Goal: Task Accomplishment & Management: Use online tool/utility

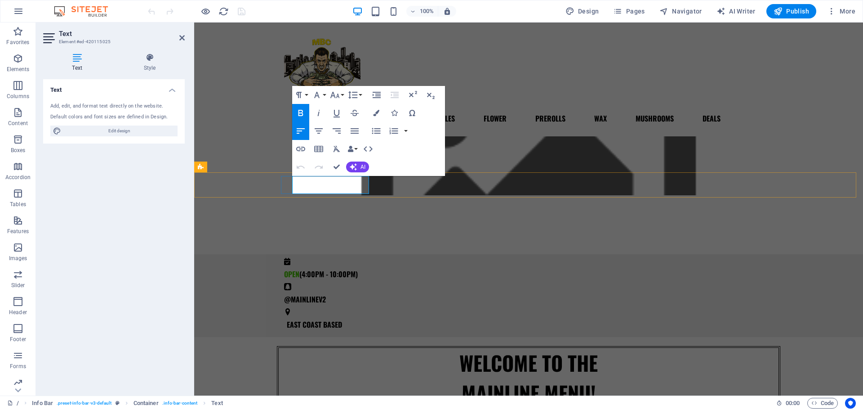
click at [315, 268] on span "(4:00PM - 10:00PM)" at bounding box center [328, 273] width 58 height 11
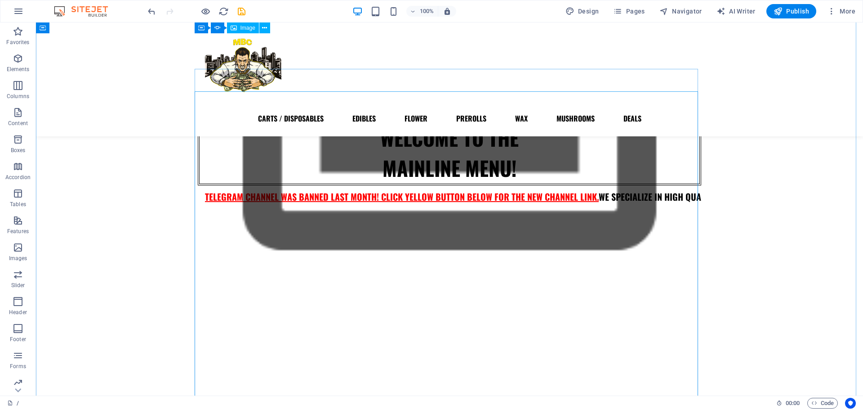
scroll to position [202, 0]
click at [198, 223] on button "button" at bounding box center [198, 223] width 0 height 0
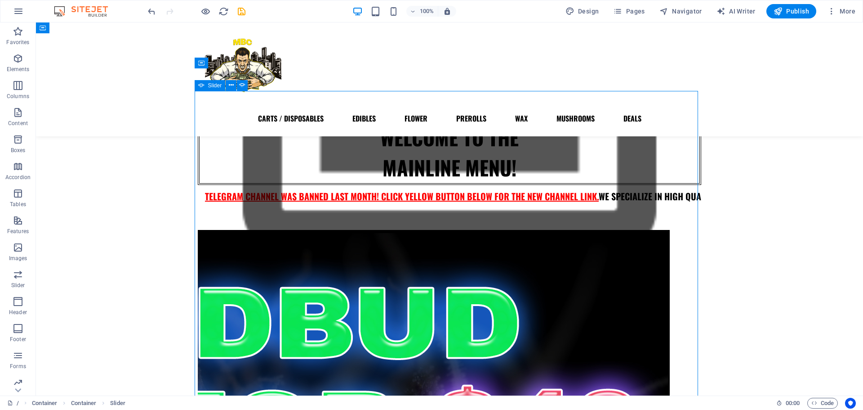
click at [198, 223] on button "button" at bounding box center [198, 223] width 0 height 0
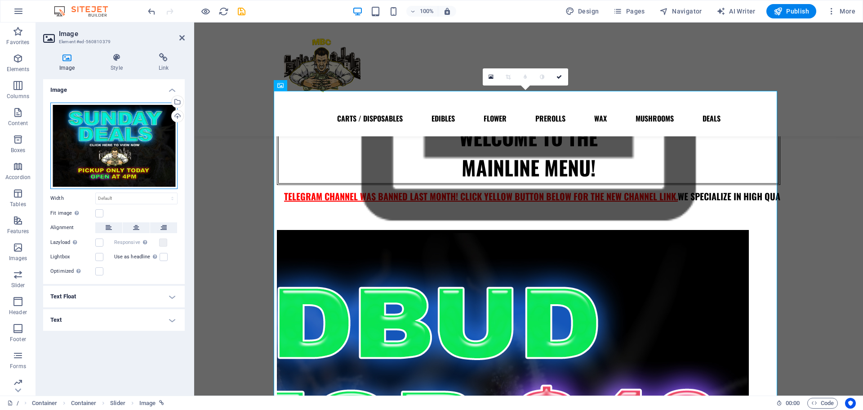
click at [121, 128] on div "Drag files here, click to choose files or select files from Files or our free s…" at bounding box center [113, 146] width 127 height 86
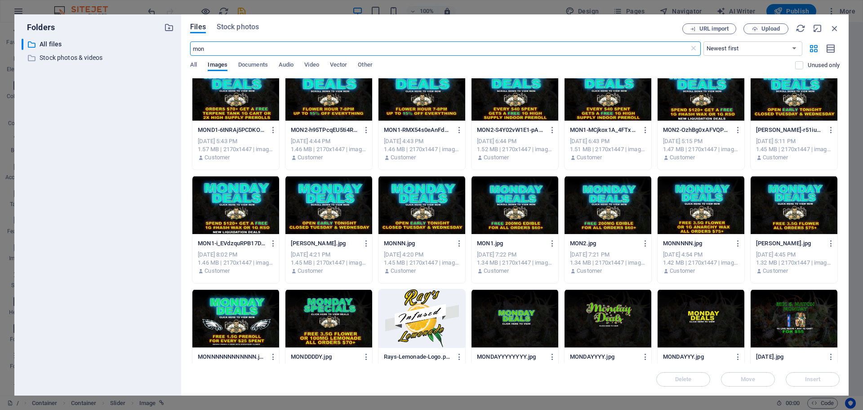
scroll to position [469, 0]
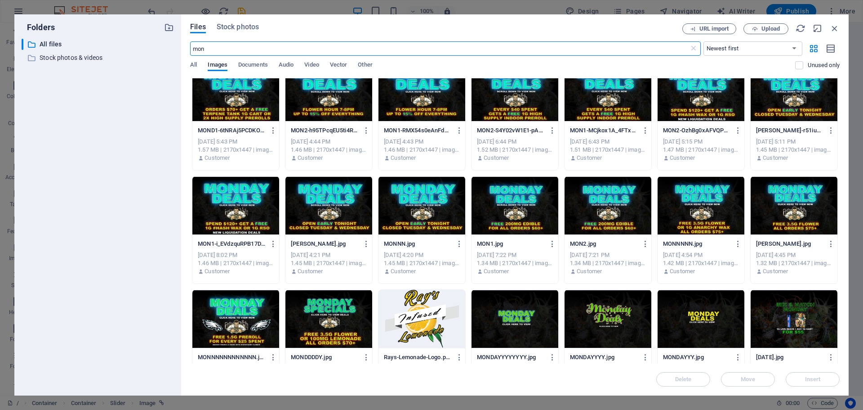
type input "mon"
click at [603, 201] on div at bounding box center [608, 205] width 87 height 58
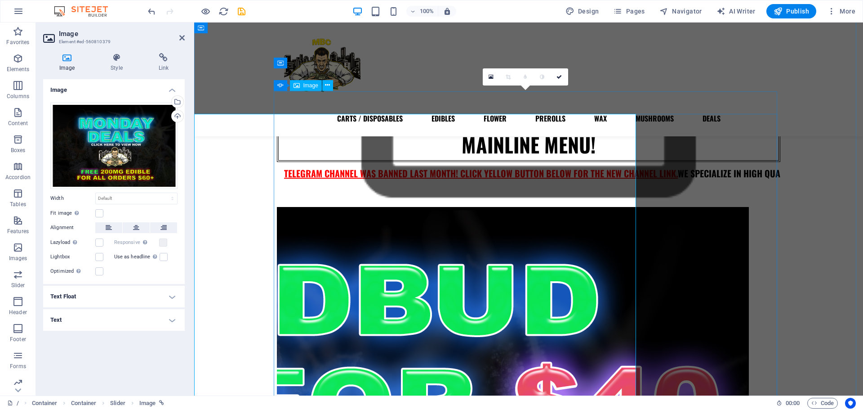
scroll to position [202, 0]
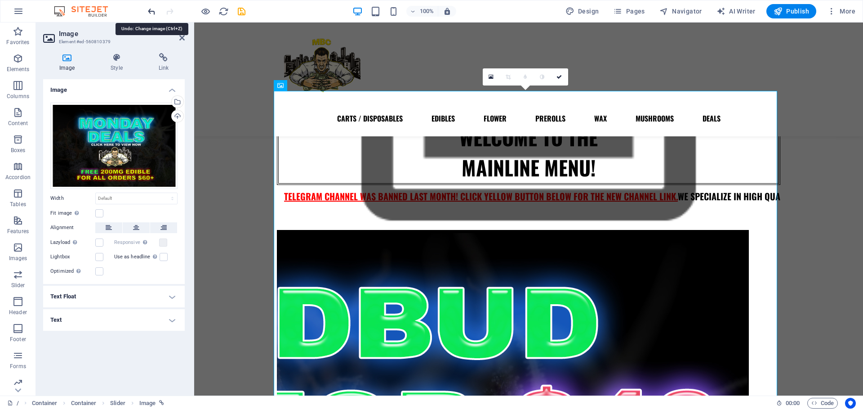
click at [150, 8] on icon "undo" at bounding box center [152, 11] width 10 height 10
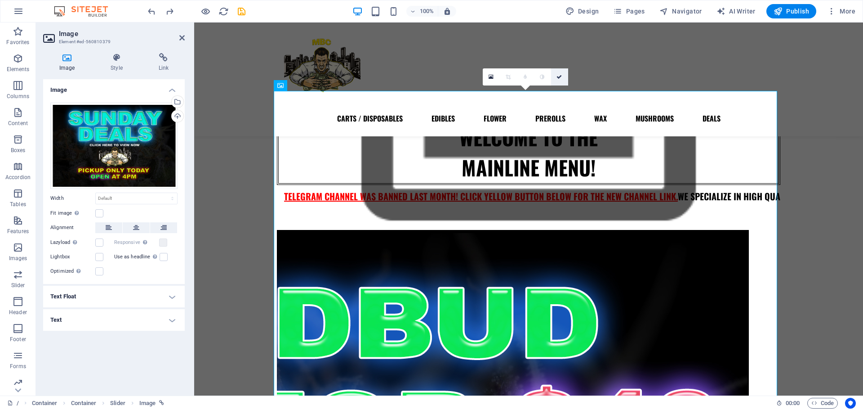
click at [563, 79] on link at bounding box center [559, 76] width 17 height 17
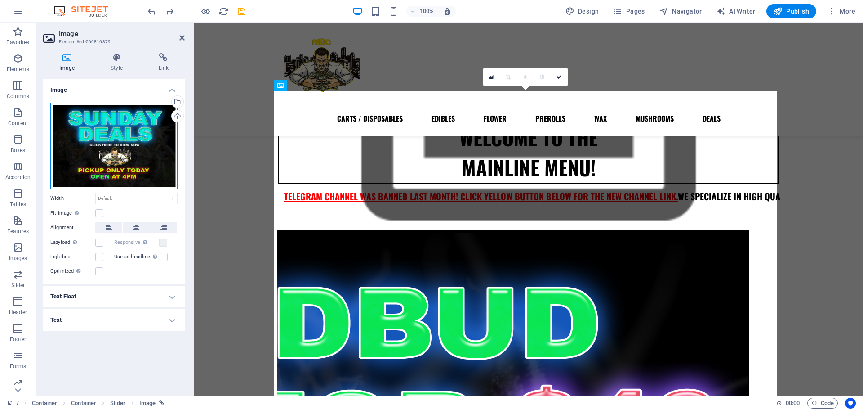
click at [174, 139] on div "Drag files here, click to choose files or select files from Files or our free s…" at bounding box center [113, 146] width 127 height 86
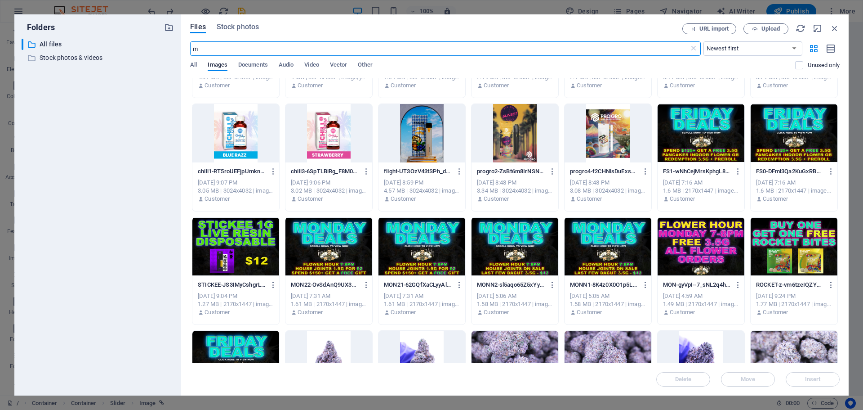
scroll to position [655, 0]
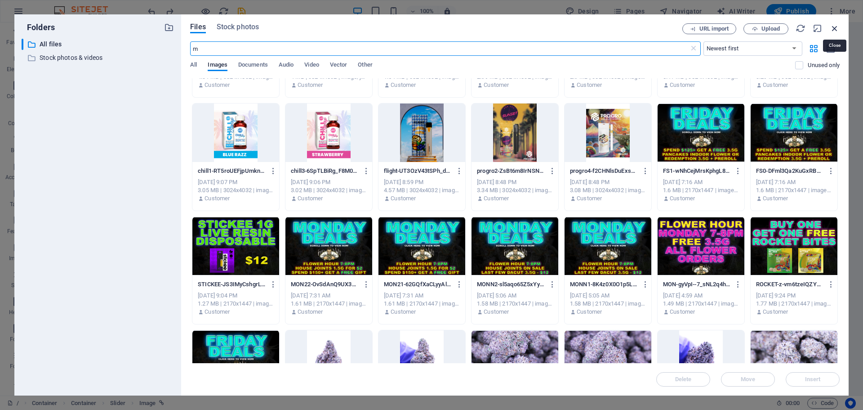
type input "m"
click at [838, 28] on icon "button" at bounding box center [835, 28] width 10 height 10
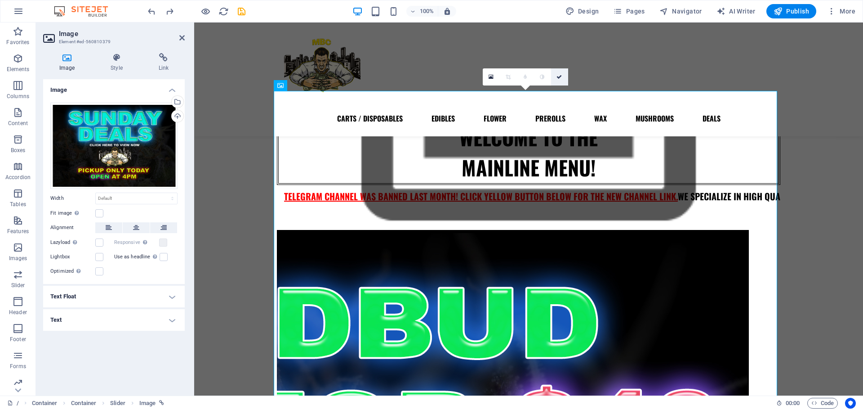
click at [557, 71] on link at bounding box center [559, 76] width 17 height 17
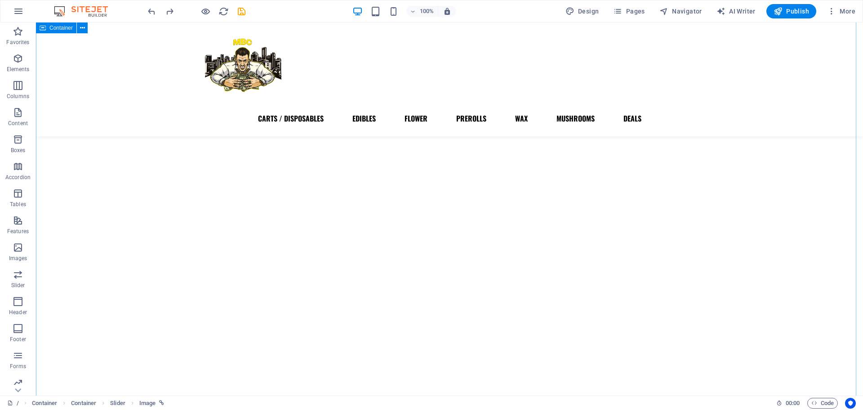
scroll to position [332, 0]
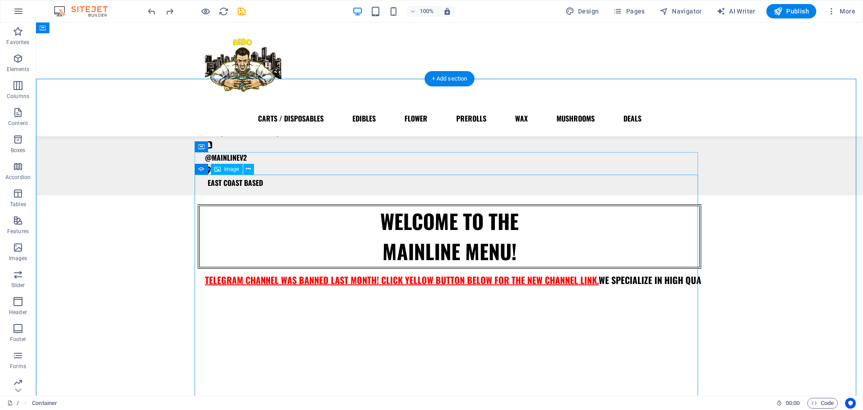
scroll to position [118, 0]
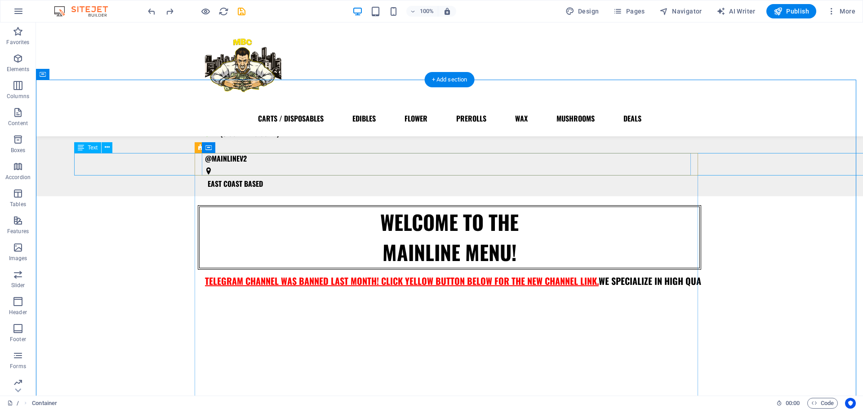
click at [694, 269] on div "TELEGRAM CHANNEL WAS BANNED LAST MONTH! CLICK YELLOW BUTTON BELOW FOR THE NEW C…" at bounding box center [694, 280] width 0 height 22
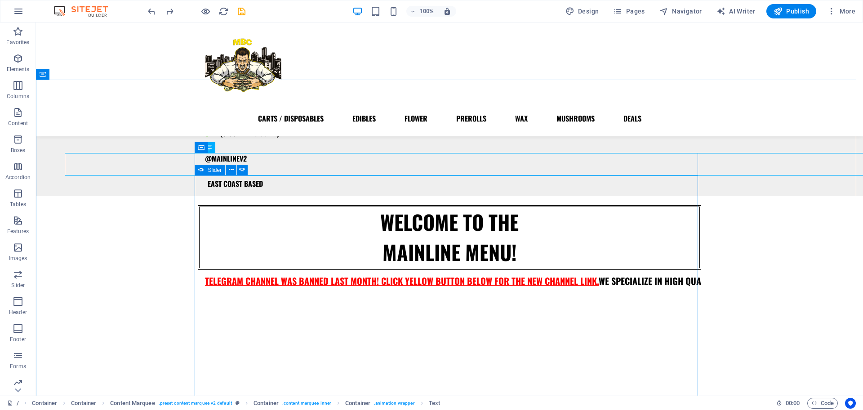
click at [201, 166] on icon at bounding box center [201, 170] width 6 height 11
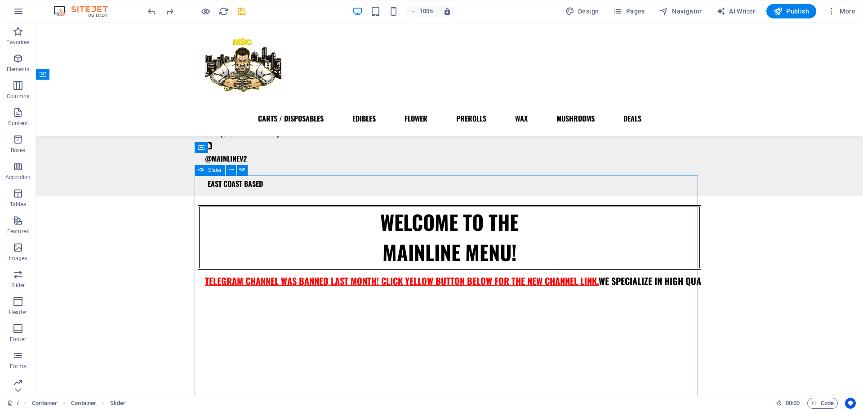
click at [201, 170] on icon at bounding box center [201, 170] width 6 height 11
select select "ms"
select select "s"
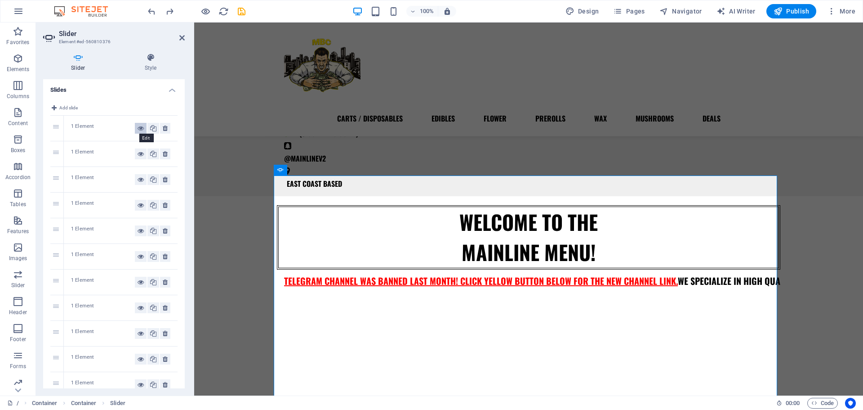
click at [138, 129] on icon at bounding box center [141, 128] width 6 height 11
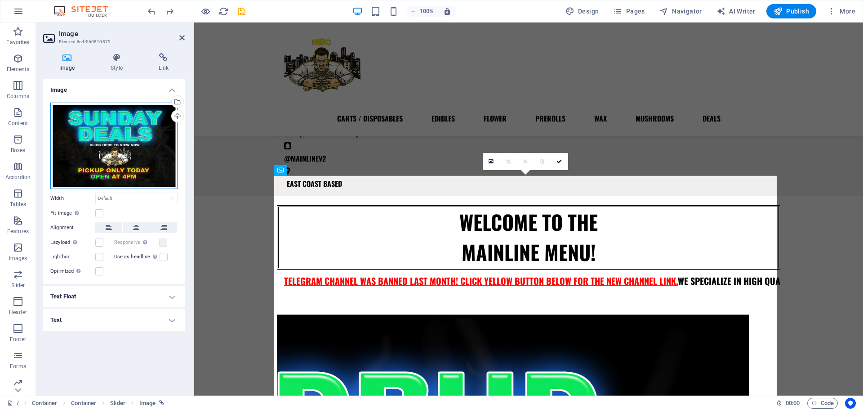
click at [166, 176] on div "Drag files here, click to choose files or select files from Files or our free s…" at bounding box center [113, 146] width 127 height 86
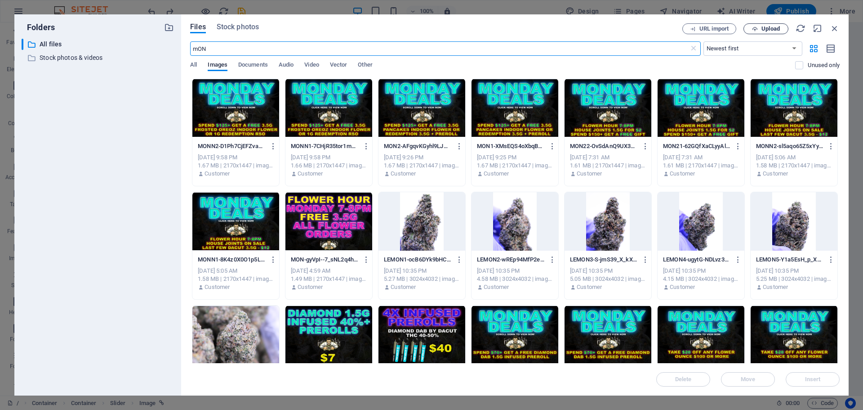
type input "mON"
click at [757, 27] on icon "button" at bounding box center [755, 29] width 6 height 6
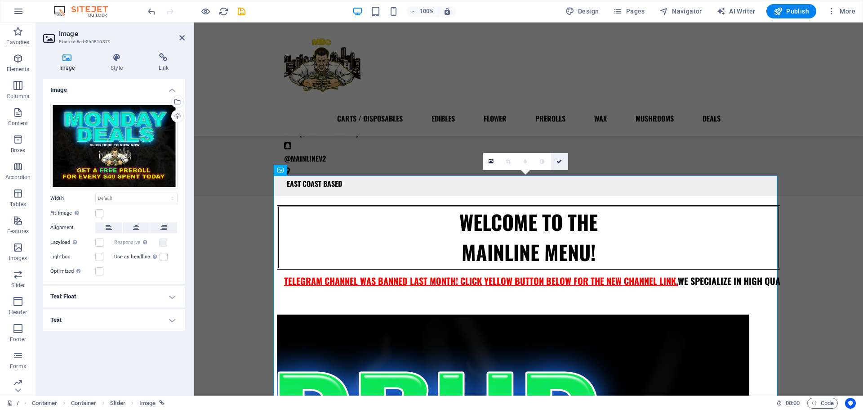
click at [561, 164] on icon at bounding box center [559, 161] width 5 height 5
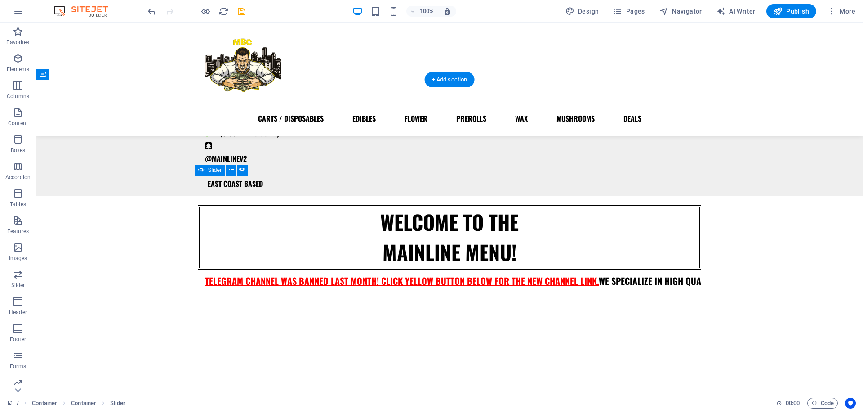
click at [198, 307] on button "button" at bounding box center [198, 307] width 0 height 0
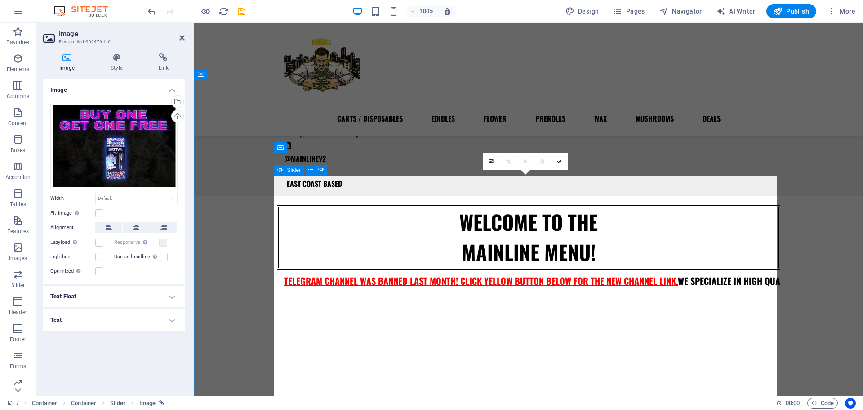
click at [281, 168] on icon at bounding box center [280, 170] width 6 height 11
select select "ms"
select select "s"
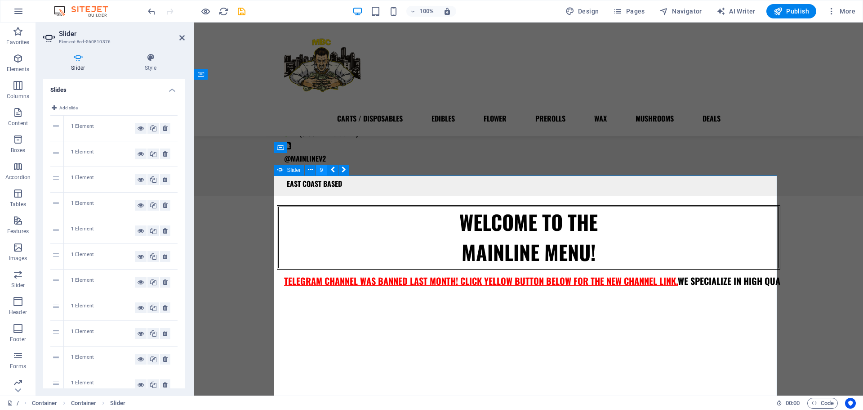
click at [321, 169] on button "9" at bounding box center [321, 170] width 11 height 11
click at [138, 303] on icon at bounding box center [141, 307] width 6 height 11
click at [138, 325] on div "1 Element" at bounding box center [121, 333] width 114 height 25
click at [138, 335] on icon at bounding box center [141, 333] width 6 height 11
click at [160, 335] on button at bounding box center [165, 333] width 10 height 11
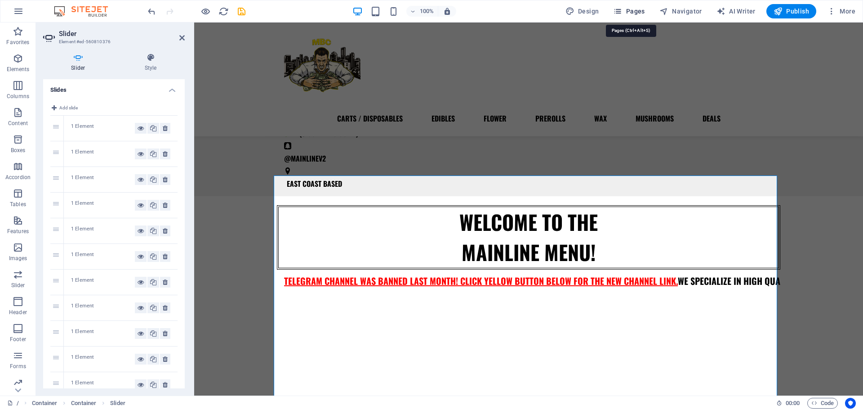
click at [641, 14] on span "Pages" at bounding box center [628, 11] width 31 height 9
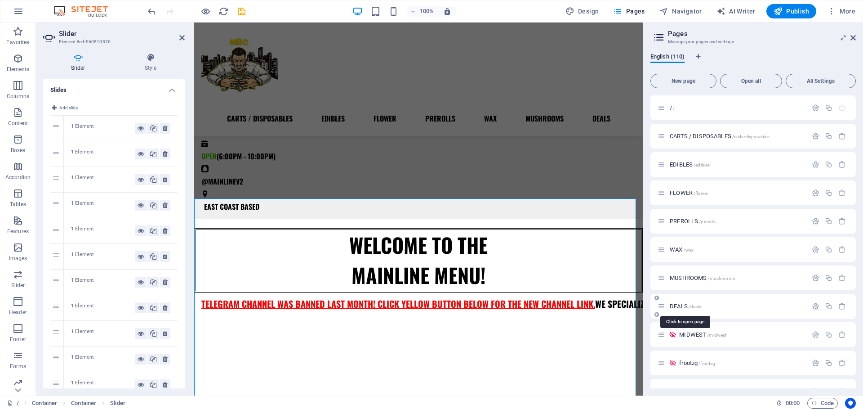
click at [685, 305] on span "DEALS /deals" at bounding box center [685, 306] width 31 height 7
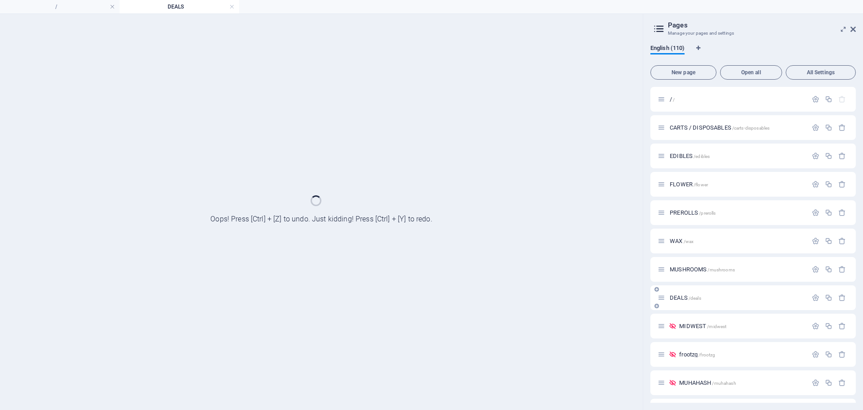
scroll to position [0, 0]
click at [550, 284] on div at bounding box center [321, 212] width 643 height 396
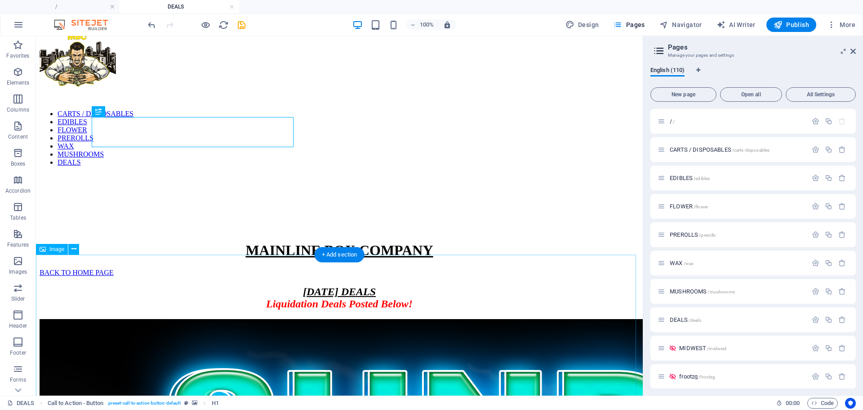
scroll to position [15, 0]
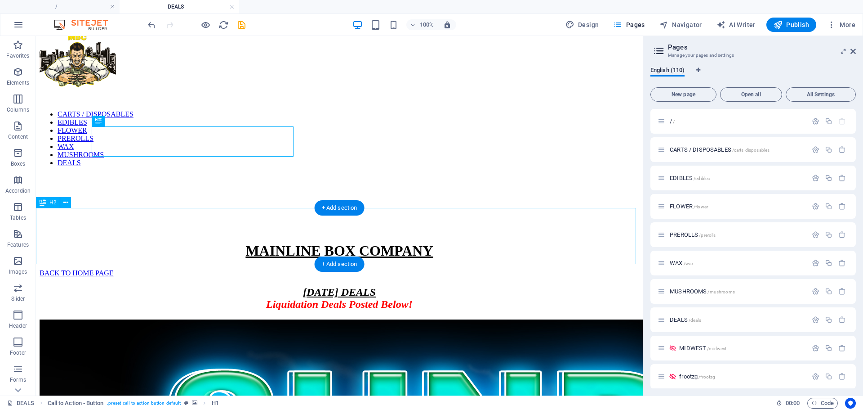
click at [398, 286] on div "[DATE] DEALS Liquidation Deals Posted Below!" at bounding box center [340, 298] width 600 height 24
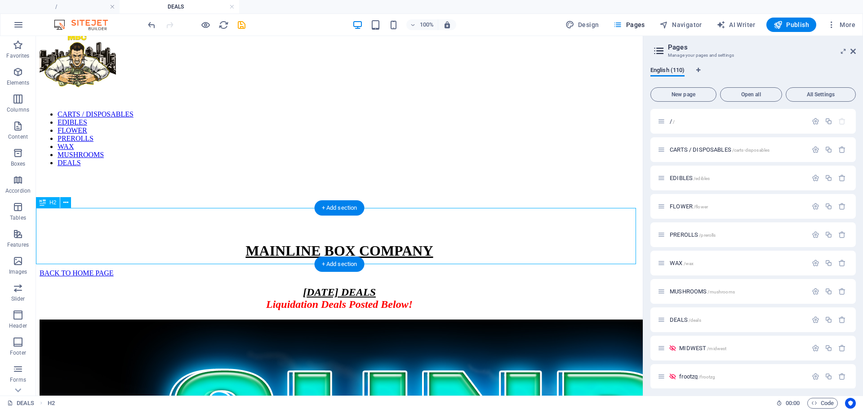
click at [398, 286] on div "[DATE] DEALS Liquidation Deals Posted Below!" at bounding box center [340, 298] width 600 height 24
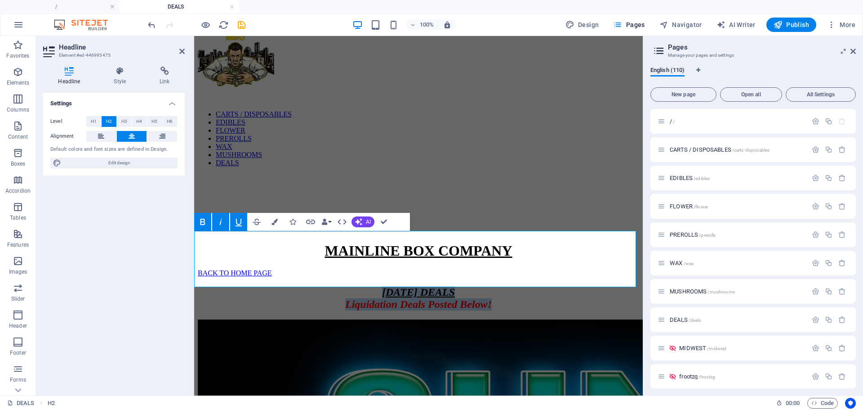
click at [442, 286] on span "[DATE] DEALS" at bounding box center [418, 292] width 73 height 12
drag, startPoint x: 362, startPoint y: 245, endPoint x: 325, endPoint y: 245, distance: 37.8
click at [325, 286] on h2 "[DATE] DEALS Liquidation Deals Posted Below!" at bounding box center [419, 298] width 442 height 24
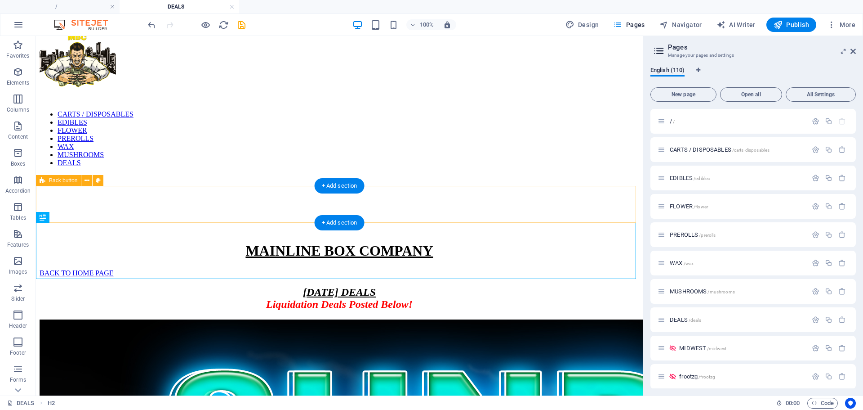
scroll to position [0, 0]
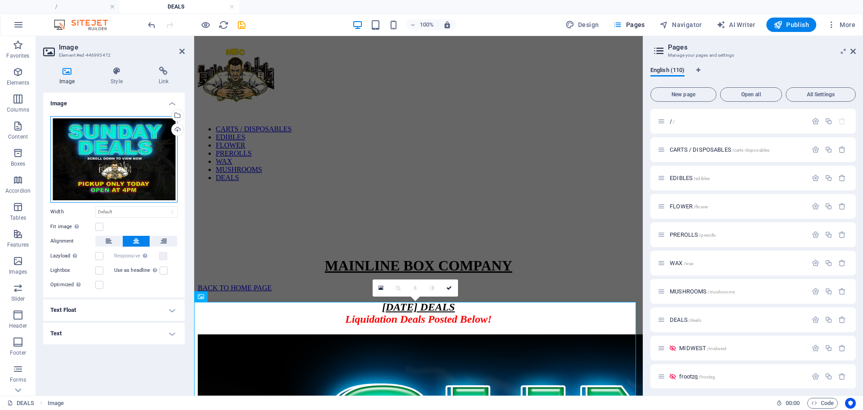
click at [122, 148] on div "Drag files here, click to choose files or select files from Files or our free s…" at bounding box center [113, 159] width 127 height 86
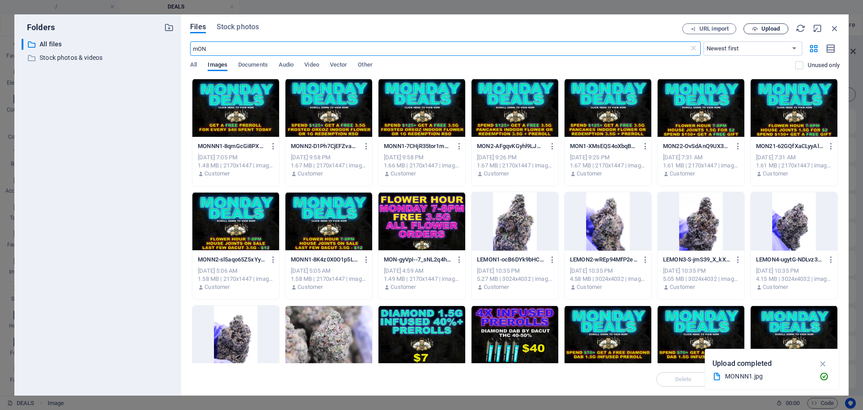
click at [780, 27] on span "Upload" at bounding box center [771, 28] width 18 height 5
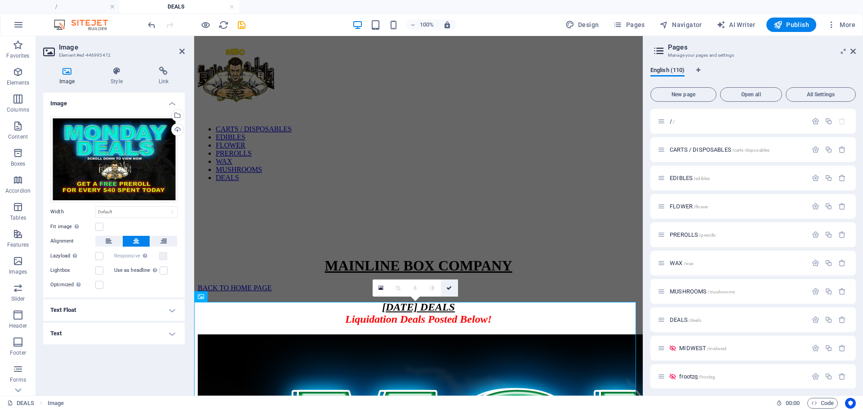
click at [449, 288] on icon at bounding box center [449, 287] width 5 height 5
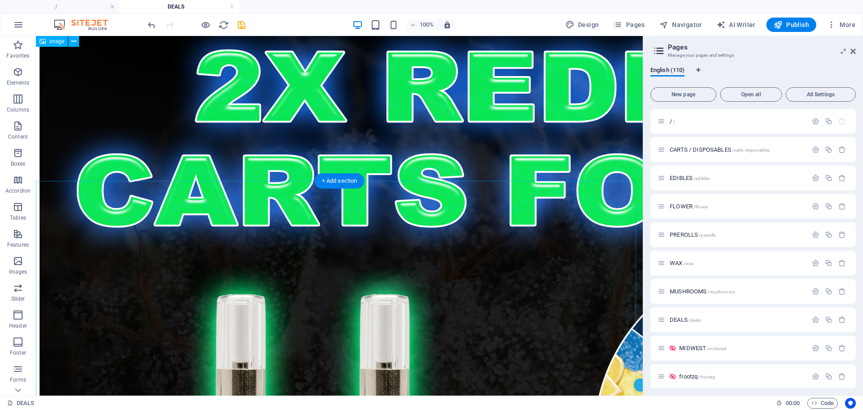
scroll to position [4872, 0]
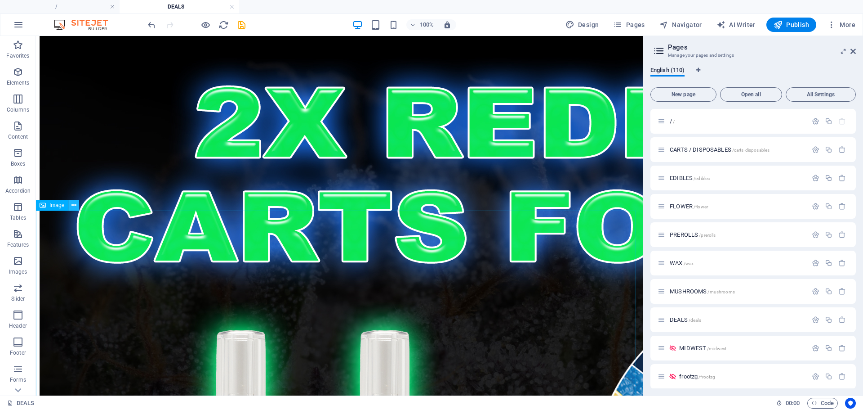
click at [77, 206] on button at bounding box center [73, 205] width 11 height 11
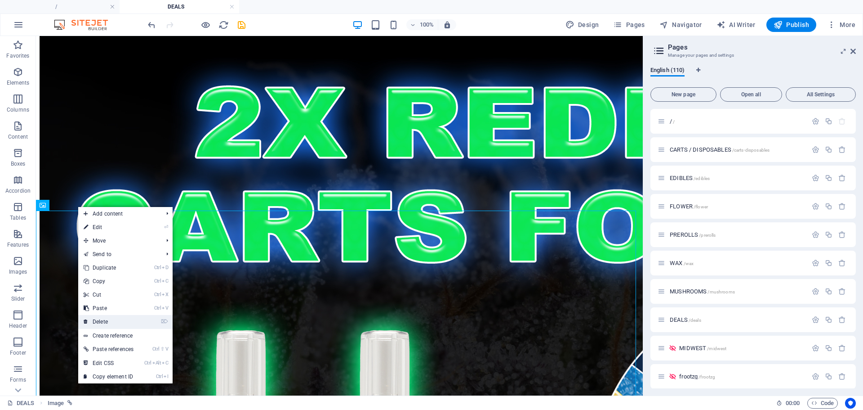
click at [106, 322] on link "⌦ Delete" at bounding box center [108, 321] width 61 height 13
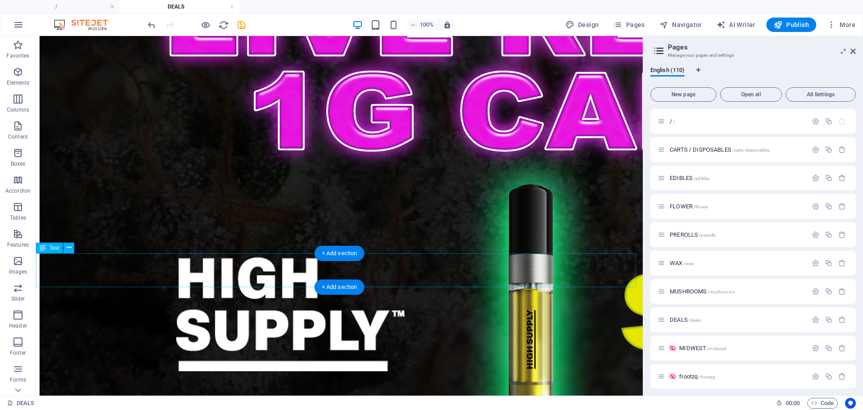
scroll to position [5691, 0]
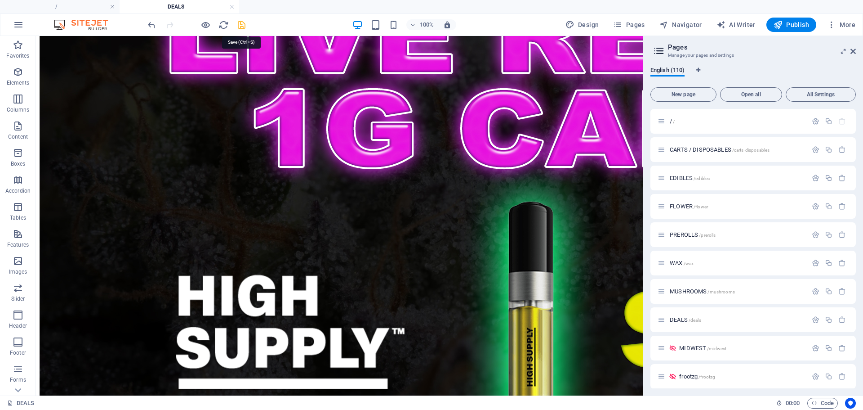
click at [237, 22] on icon "save" at bounding box center [242, 25] width 10 height 10
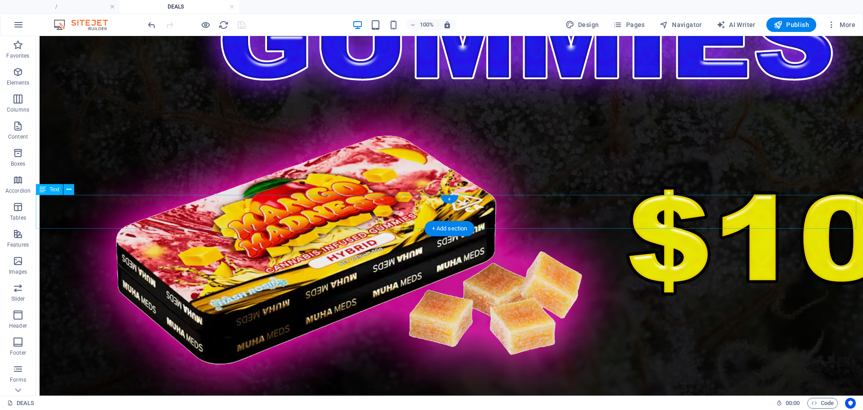
scroll to position [7755, 0]
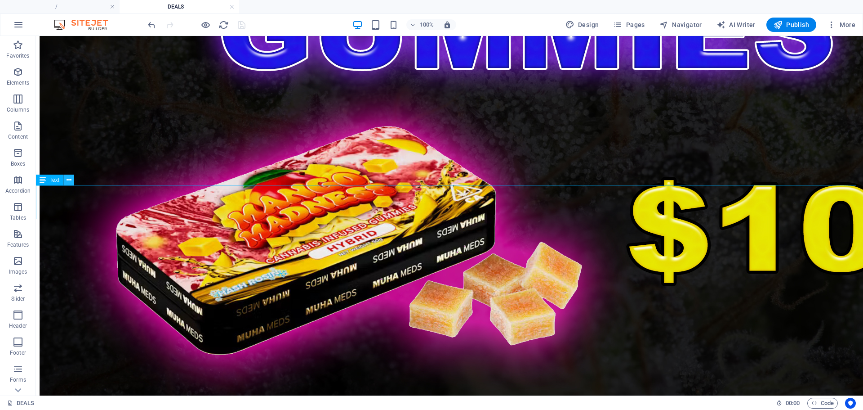
click at [63, 177] on button at bounding box center [68, 179] width 11 height 11
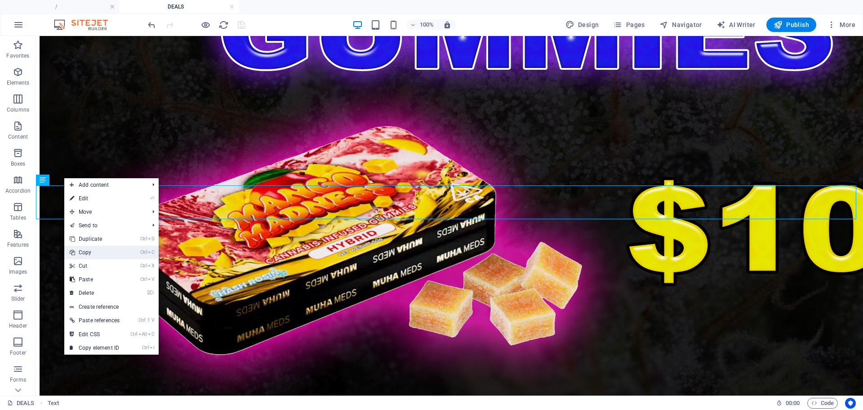
click at [96, 247] on link "Ctrl C Copy" at bounding box center [94, 252] width 61 height 13
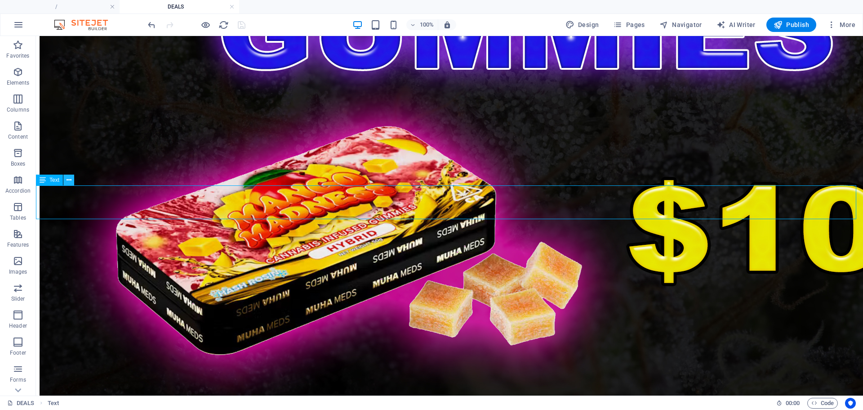
click at [66, 177] on button at bounding box center [68, 179] width 11 height 11
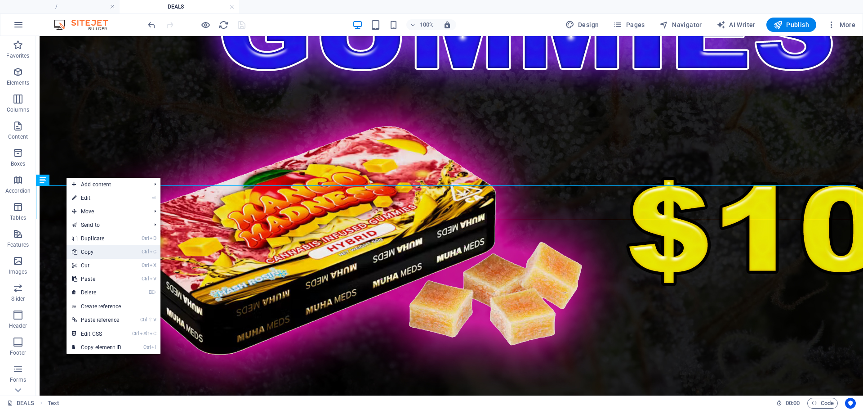
click at [100, 254] on link "Ctrl C Copy" at bounding box center [97, 251] width 60 height 13
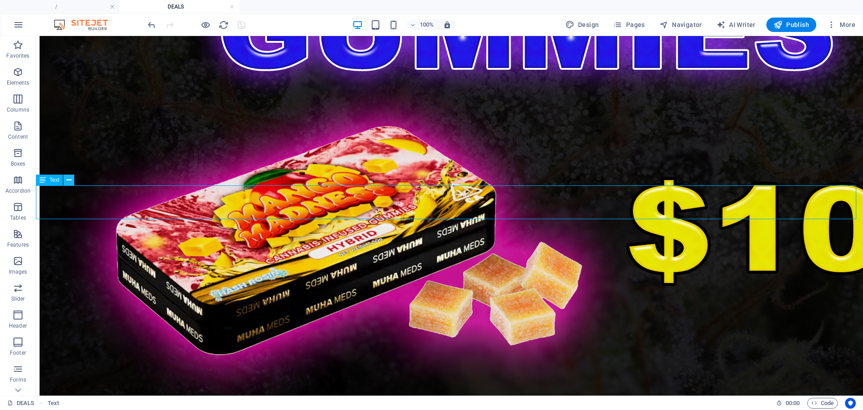
click at [66, 176] on button at bounding box center [68, 179] width 11 height 11
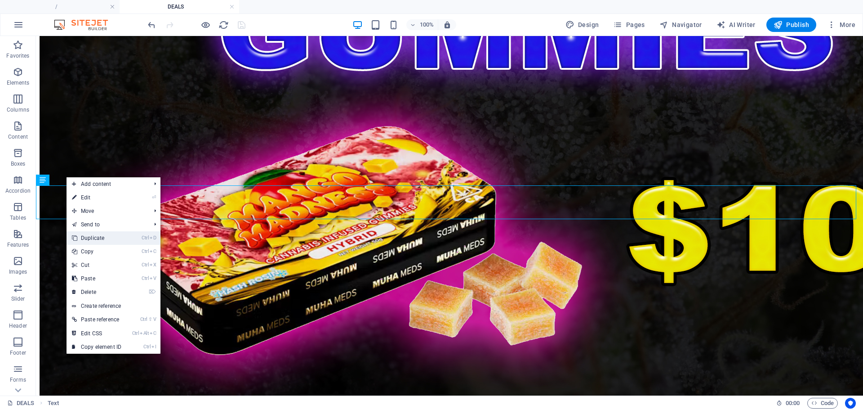
click at [91, 239] on link "Ctrl D Duplicate" at bounding box center [97, 237] width 60 height 13
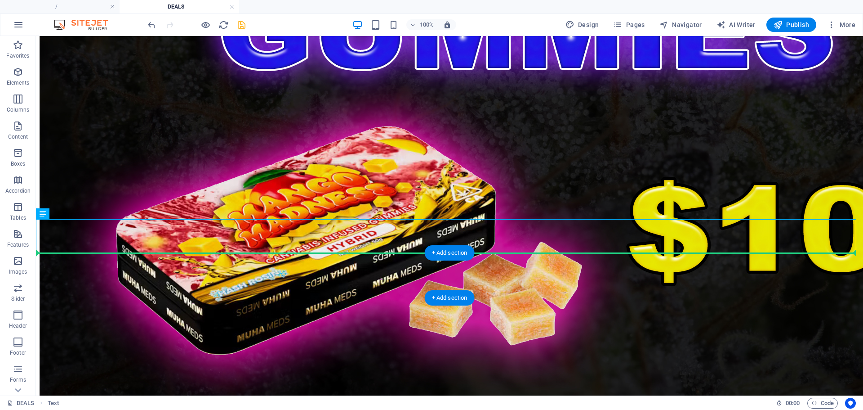
drag, startPoint x: 80, startPoint y: 252, endPoint x: 69, endPoint y: 291, distance: 41.3
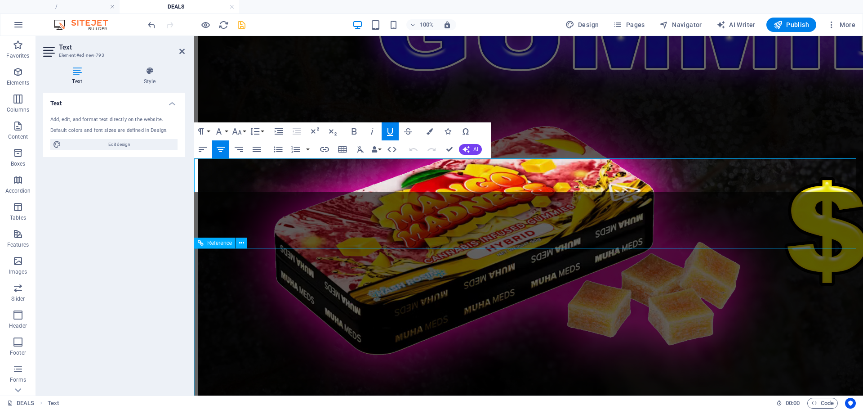
scroll to position [6383, 0]
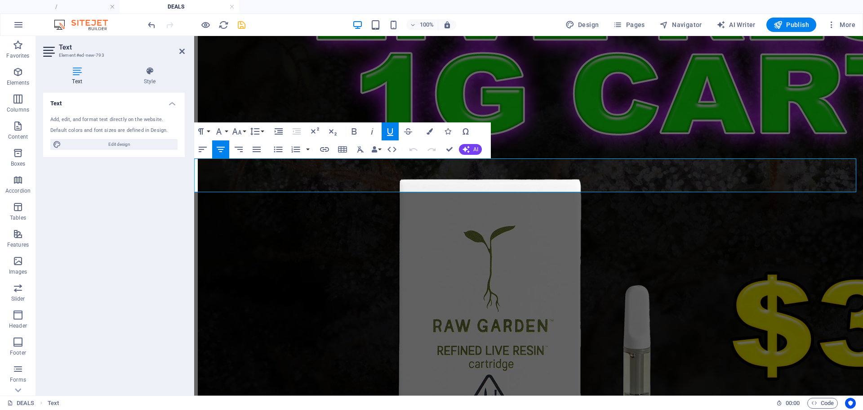
drag, startPoint x: 483, startPoint y: 176, endPoint x: 445, endPoint y: 169, distance: 38.9
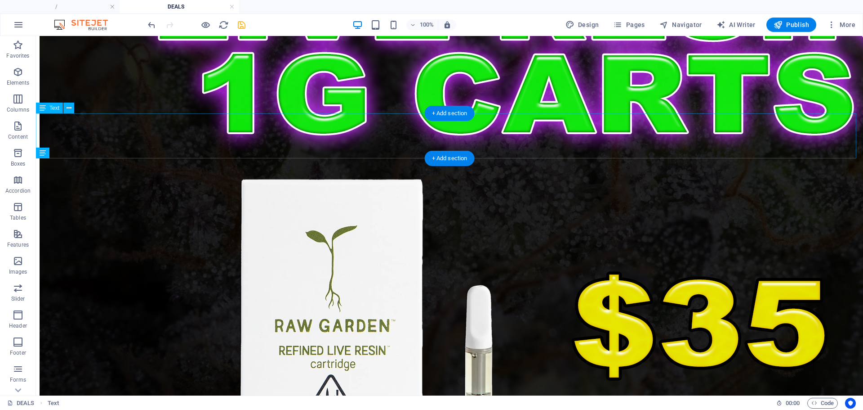
scroll to position [7860, 0]
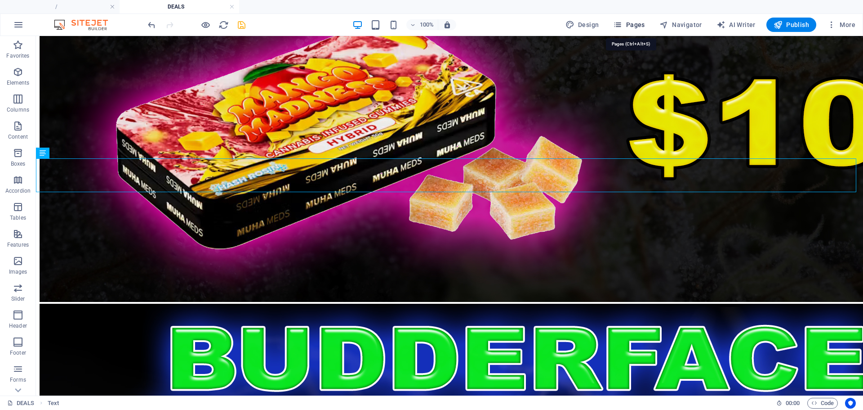
click at [634, 27] on span "Pages" at bounding box center [628, 24] width 31 height 9
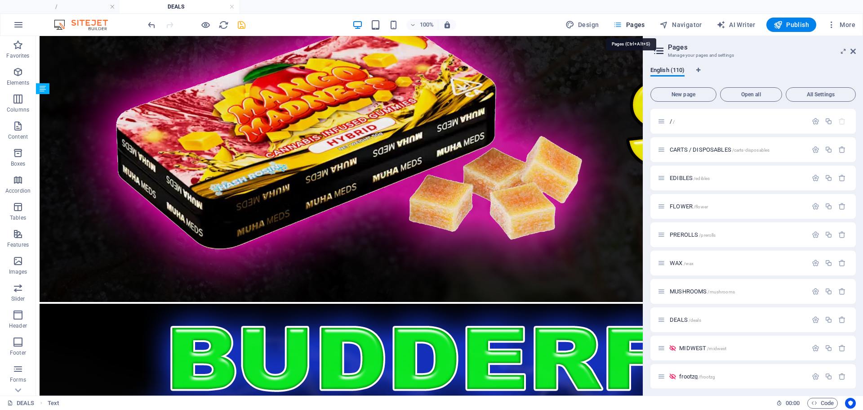
scroll to position [5868, 0]
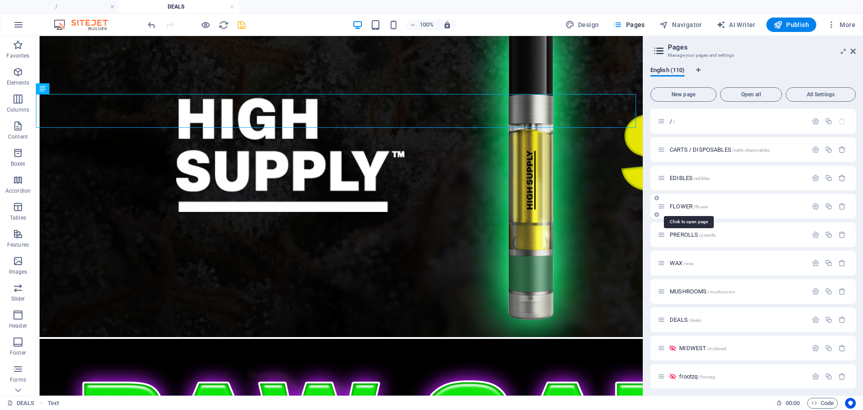
click at [685, 208] on span "FLOWER /flower" at bounding box center [689, 206] width 38 height 7
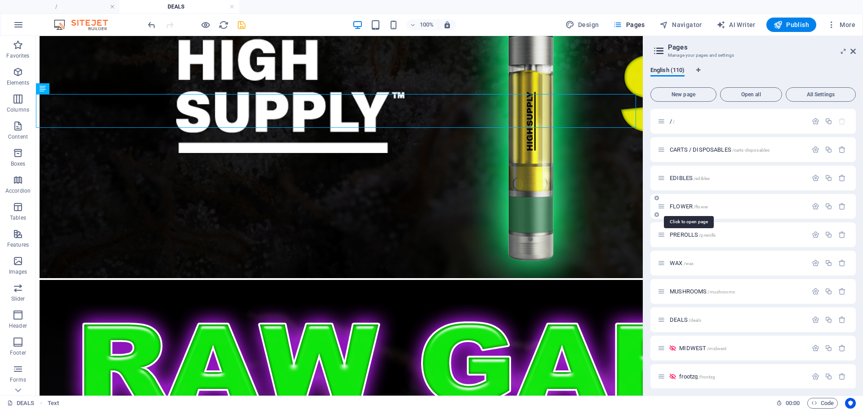
scroll to position [0, 0]
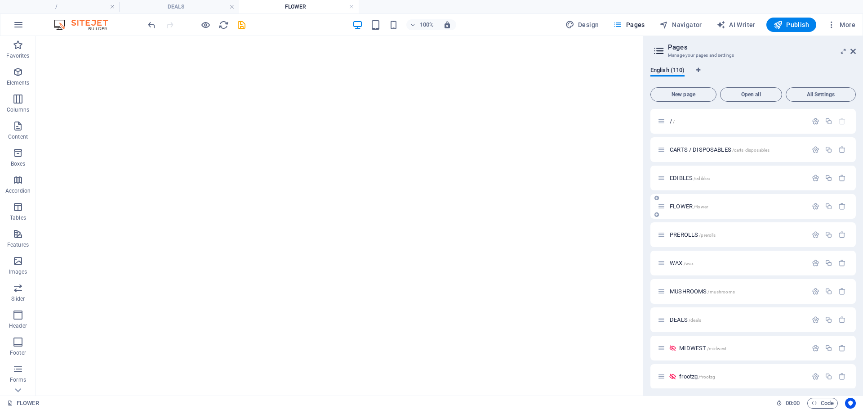
click at [684, 204] on span "FLOWER /flower" at bounding box center [689, 206] width 38 height 7
click at [201, 9] on h4 "DEALS" at bounding box center [180, 7] width 120 height 10
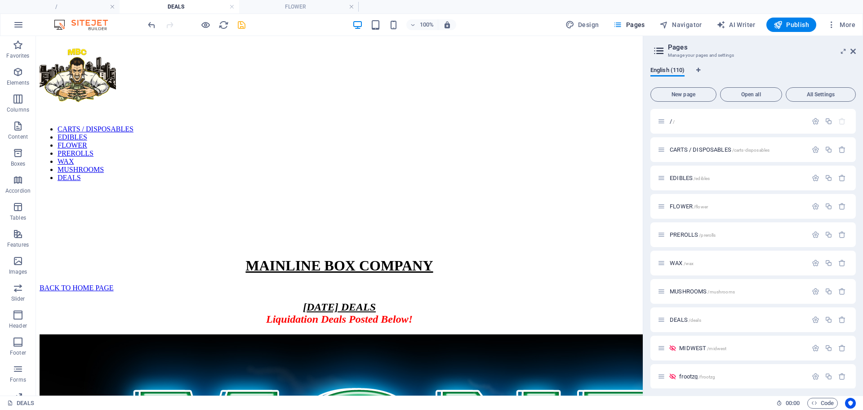
scroll to position [5831, 0]
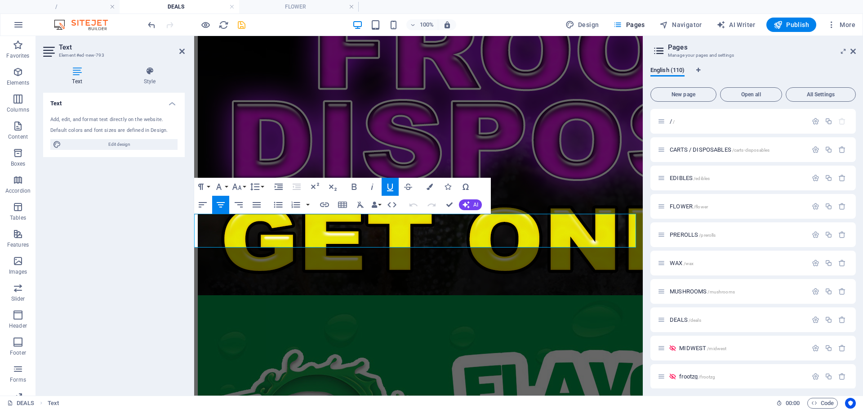
scroll to position [4266, 0]
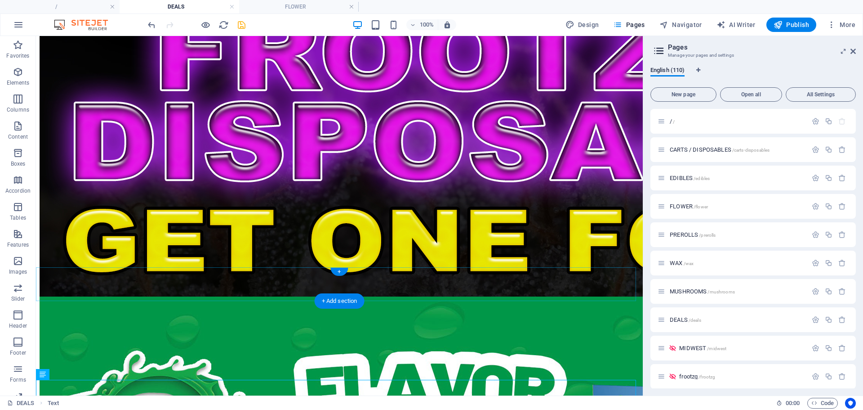
scroll to position [5616, 0]
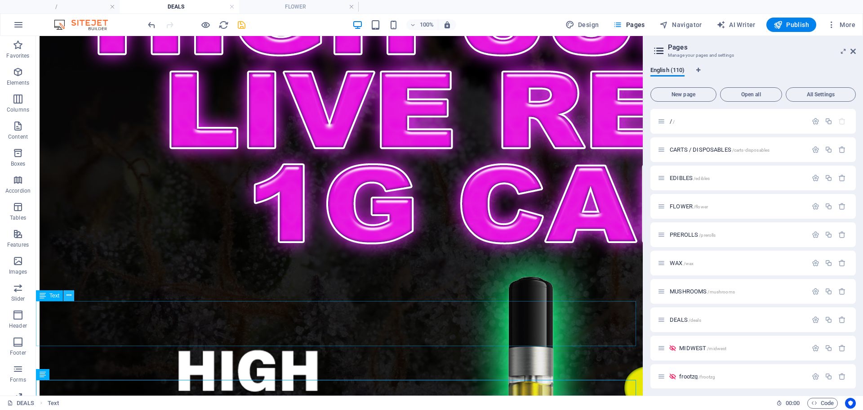
click at [68, 295] on icon at bounding box center [69, 294] width 5 height 9
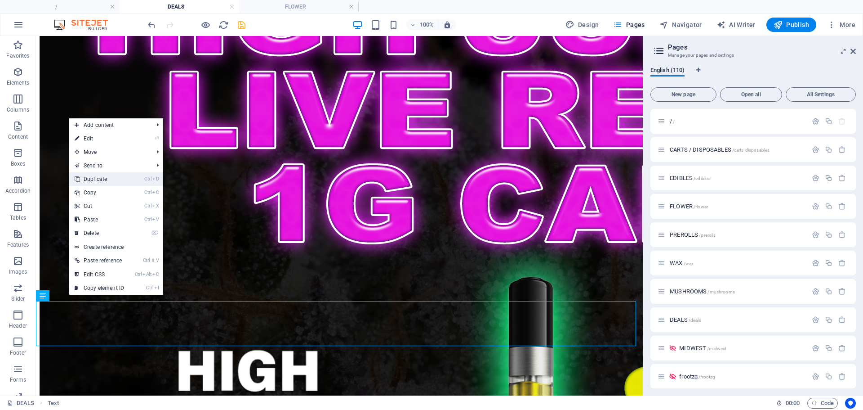
click at [97, 182] on link "Ctrl D Duplicate" at bounding box center [99, 178] width 60 height 13
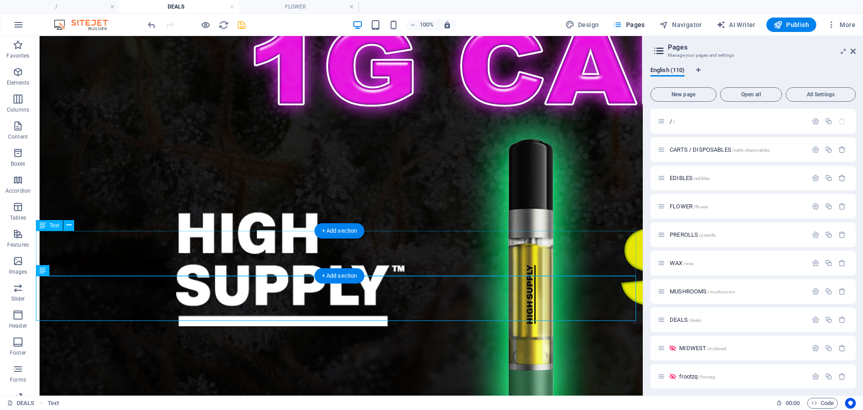
scroll to position [5756, 0]
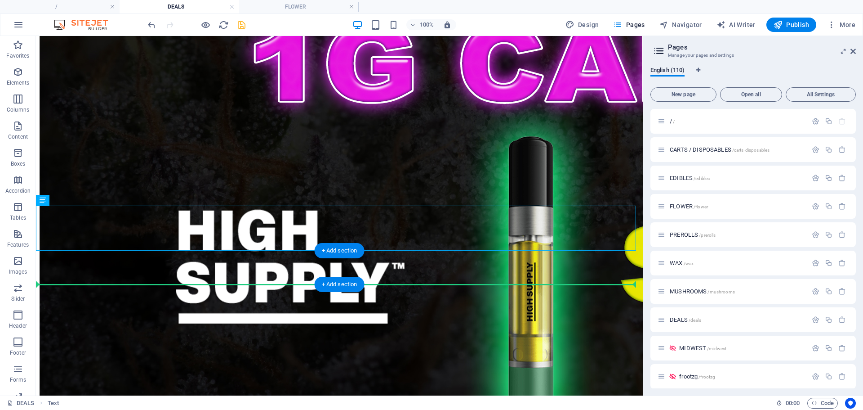
drag, startPoint x: 94, startPoint y: 233, endPoint x: 75, endPoint y: 288, distance: 57.6
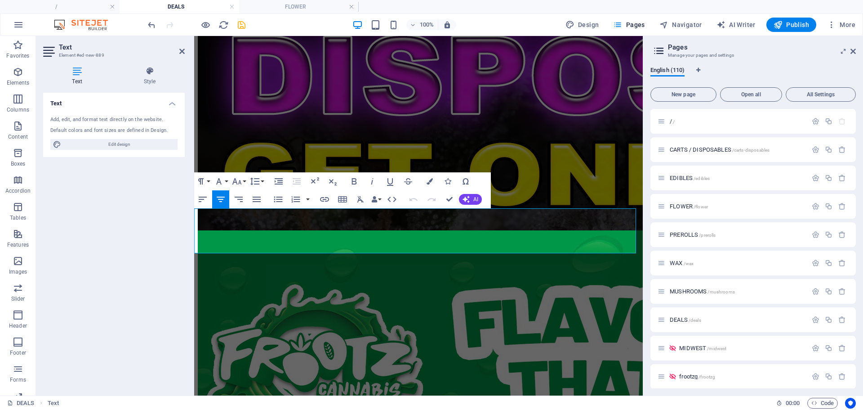
scroll to position [4330, 0]
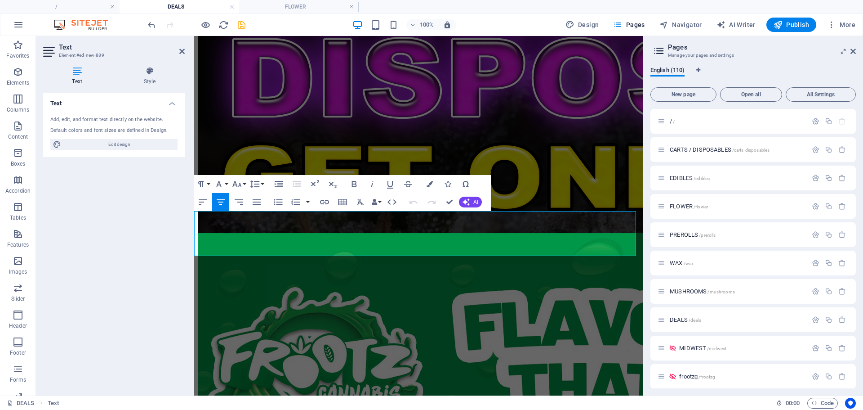
drag, startPoint x: 448, startPoint y: 222, endPoint x: 331, endPoint y: 221, distance: 117.4
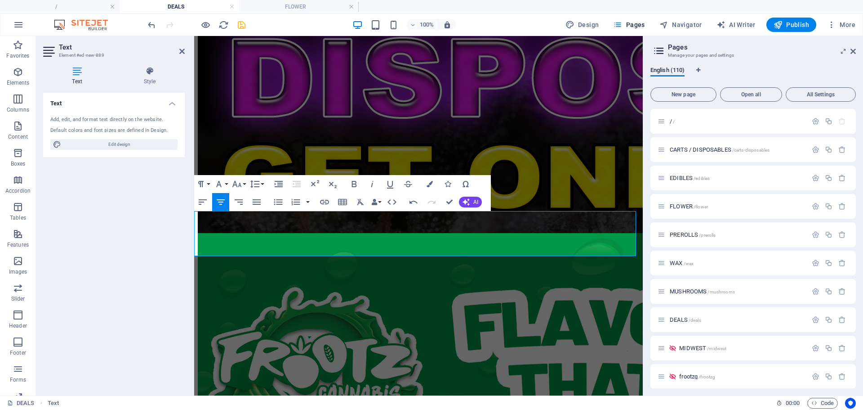
drag, startPoint x: 516, startPoint y: 222, endPoint x: 326, endPoint y: 215, distance: 190.8
copy p "Black Cherry Punch Smalls 3.5g-- $12"
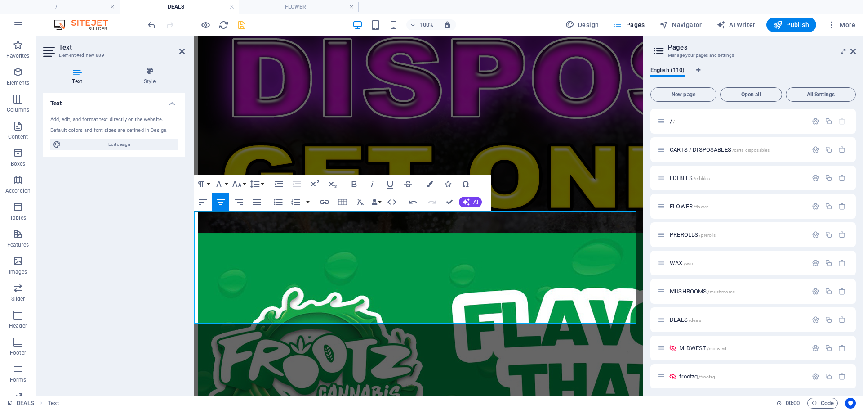
drag, startPoint x: 500, startPoint y: 310, endPoint x: 337, endPoint y: 312, distance: 162.8
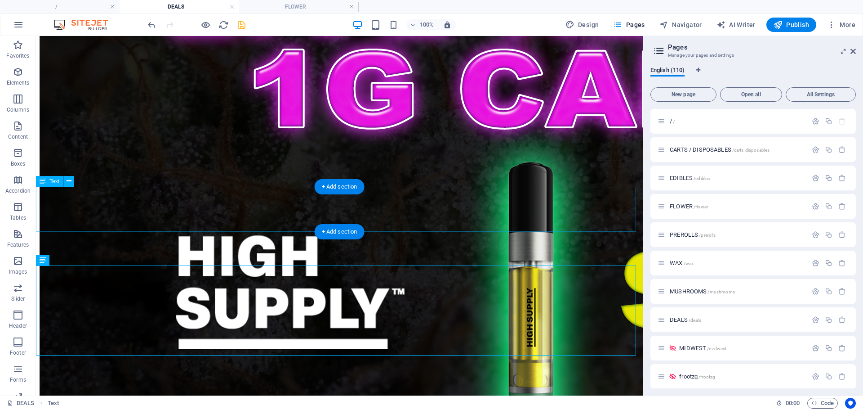
scroll to position [5730, 0]
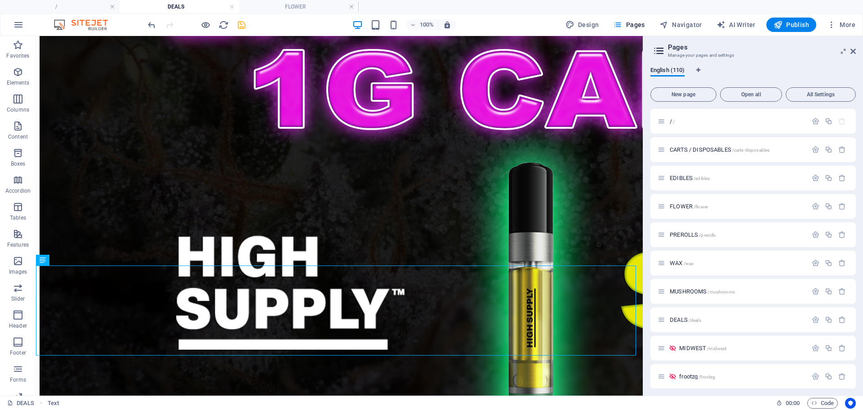
click at [244, 30] on icon "save" at bounding box center [242, 25] width 10 height 10
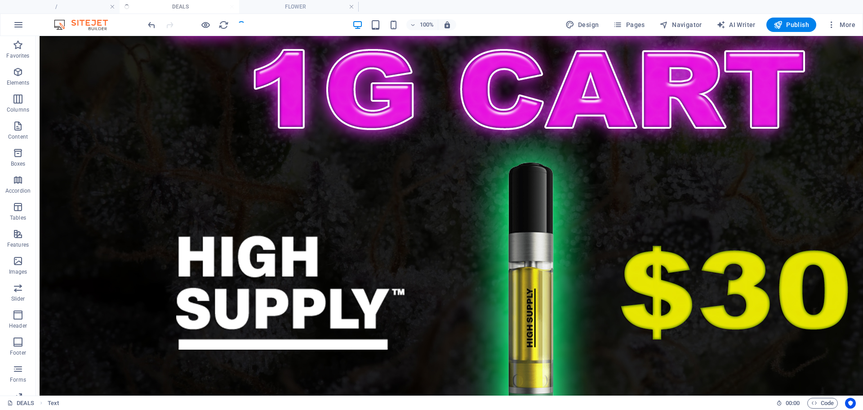
scroll to position [7882, 0]
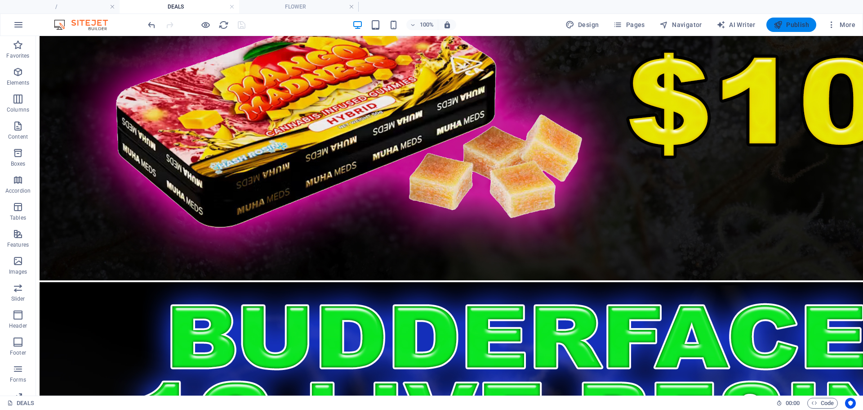
click at [794, 22] on span "Publish" at bounding box center [792, 24] width 36 height 9
